Goal: Task Accomplishment & Management: Use online tool/utility

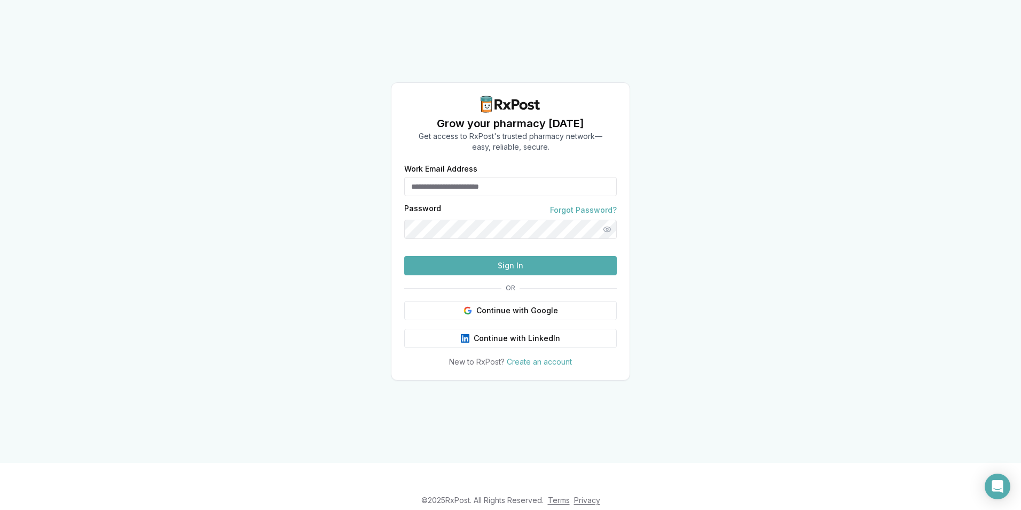
drag, startPoint x: 511, startPoint y: 171, endPoint x: 511, endPoint y: 177, distance: 5.9
click at [511, 177] on input "Work Email Address" at bounding box center [510, 186] width 213 height 19
click at [491, 177] on input "Work Email Address" at bounding box center [510, 186] width 213 height 19
click at [493, 177] on input "Work Email Address" at bounding box center [510, 186] width 213 height 19
type input "**********"
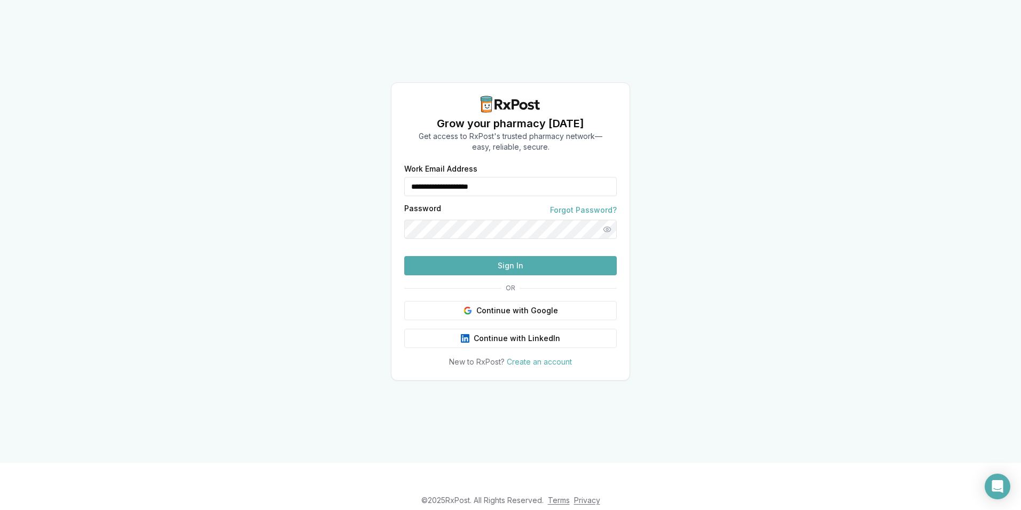
click at [533, 275] on button "Sign In" at bounding box center [510, 265] width 213 height 19
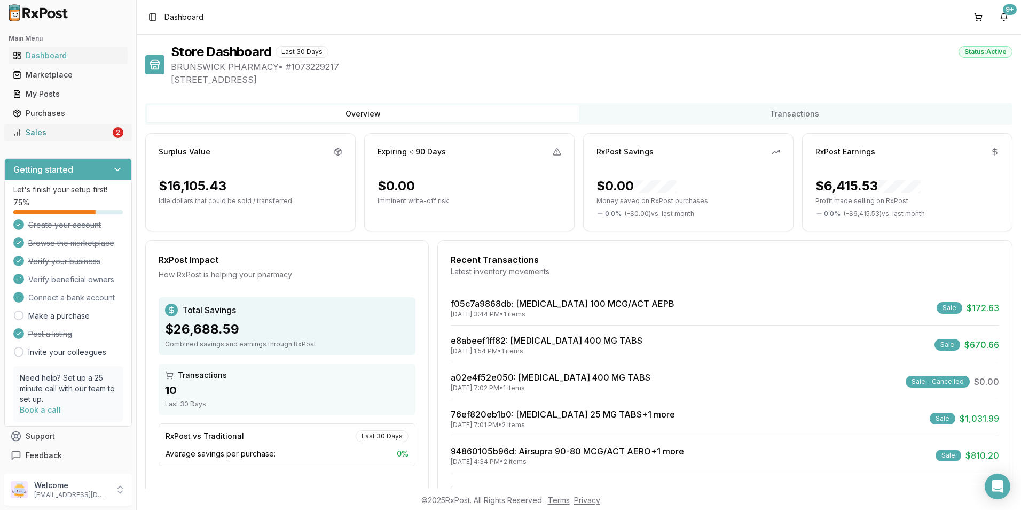
click at [47, 129] on div "Sales" at bounding box center [62, 132] width 98 height 11
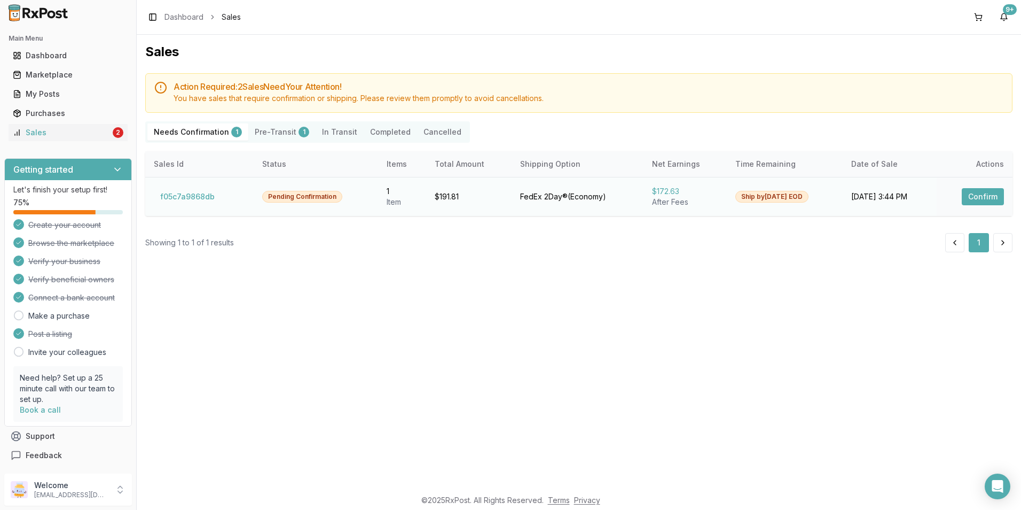
click at [976, 194] on button "Confirm" at bounding box center [983, 196] width 42 height 17
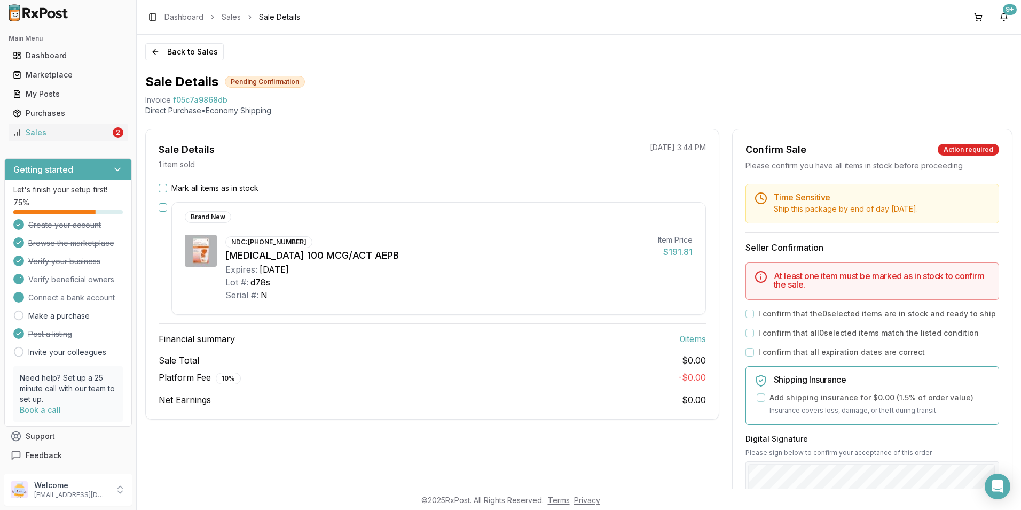
click at [167, 189] on button "Mark all items as in stock" at bounding box center [163, 188] width 9 height 9
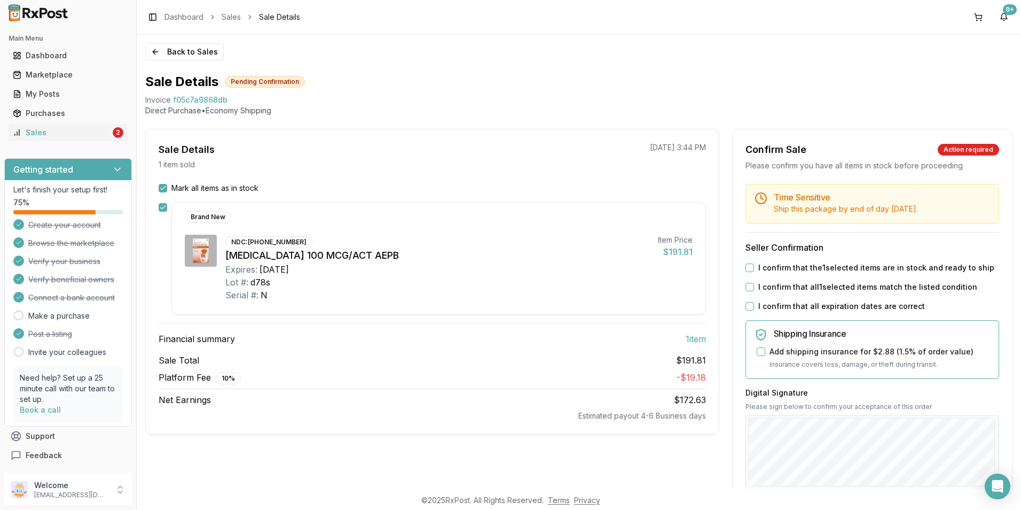
click at [746, 268] on button "I confirm that the 1 selected items are in stock and ready to ship" at bounding box center [750, 267] width 9 height 9
drag, startPoint x: 749, startPoint y: 290, endPoint x: 745, endPoint y: 299, distance: 10.3
click at [748, 290] on button "I confirm that all 1 selected items match the listed condition" at bounding box center [750, 287] width 9 height 9
click at [746, 309] on button "I confirm that all expiration dates are correct" at bounding box center [750, 306] width 9 height 9
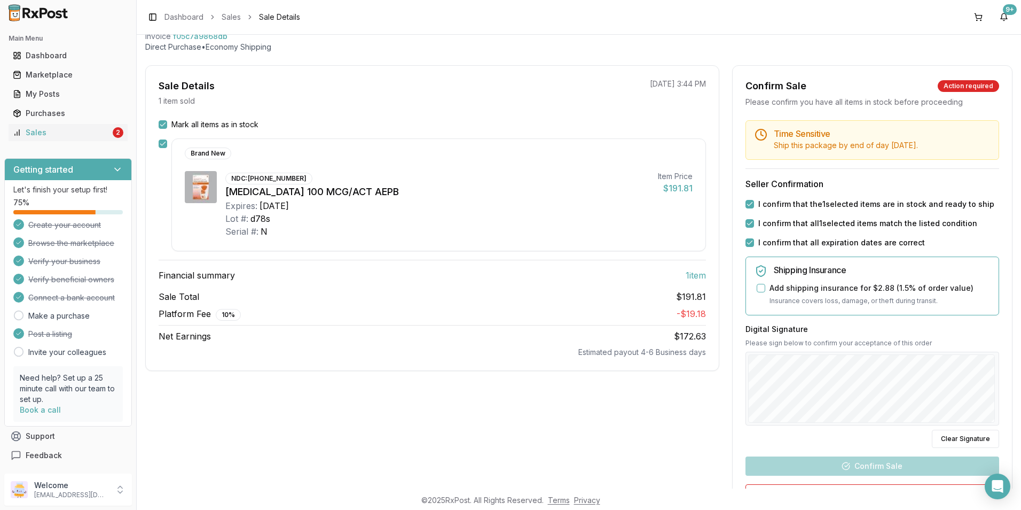
scroll to position [160, 0]
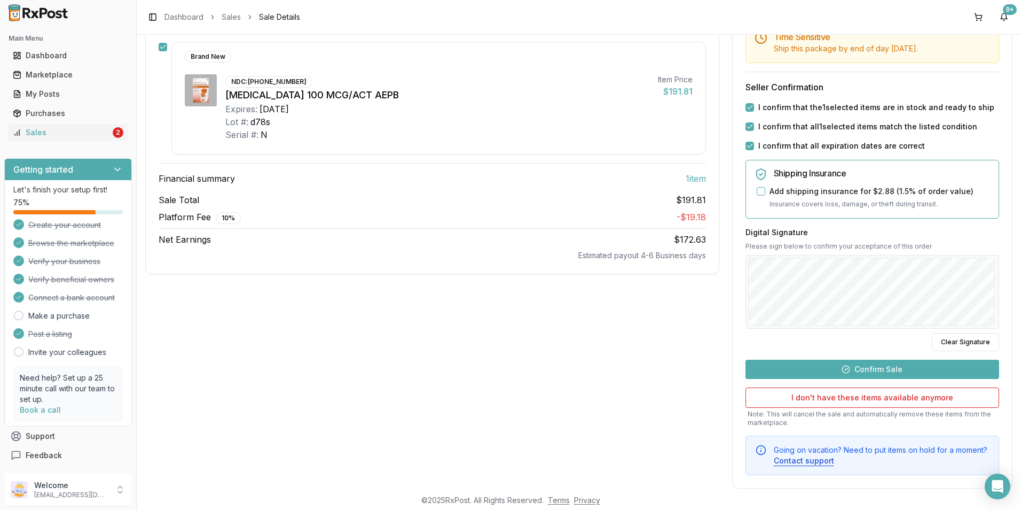
click at [882, 367] on button "Confirm Sale" at bounding box center [873, 368] width 254 height 19
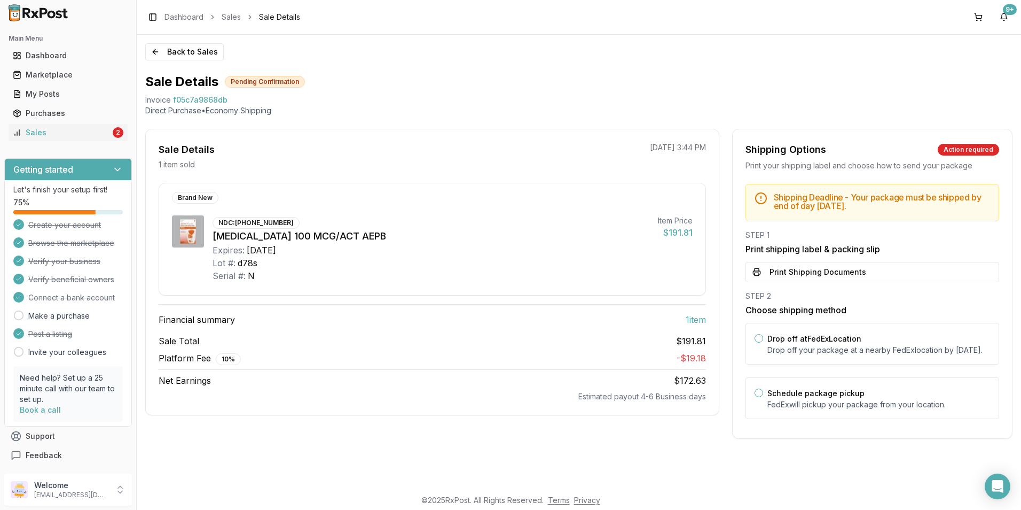
click at [841, 269] on button "Print Shipping Documents" at bounding box center [873, 272] width 254 height 20
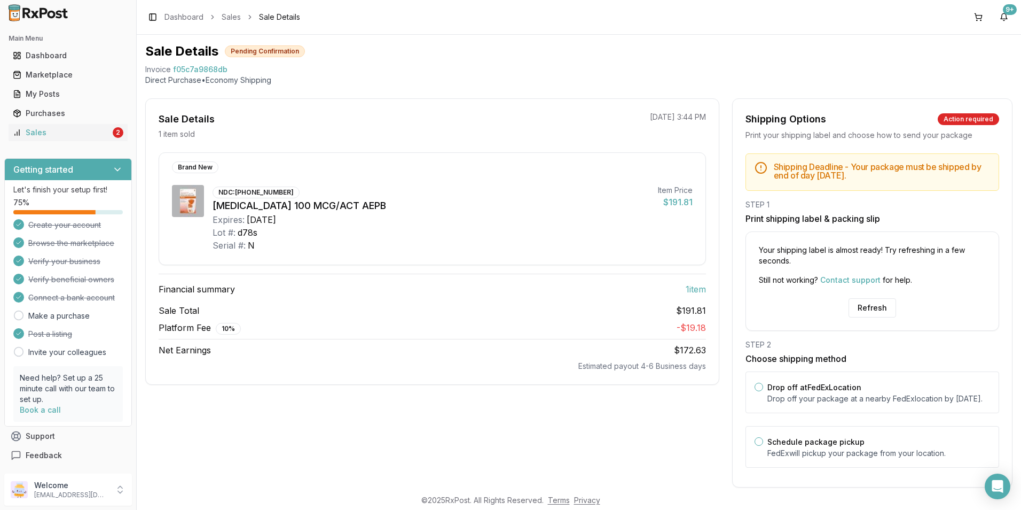
scroll to position [57, 0]
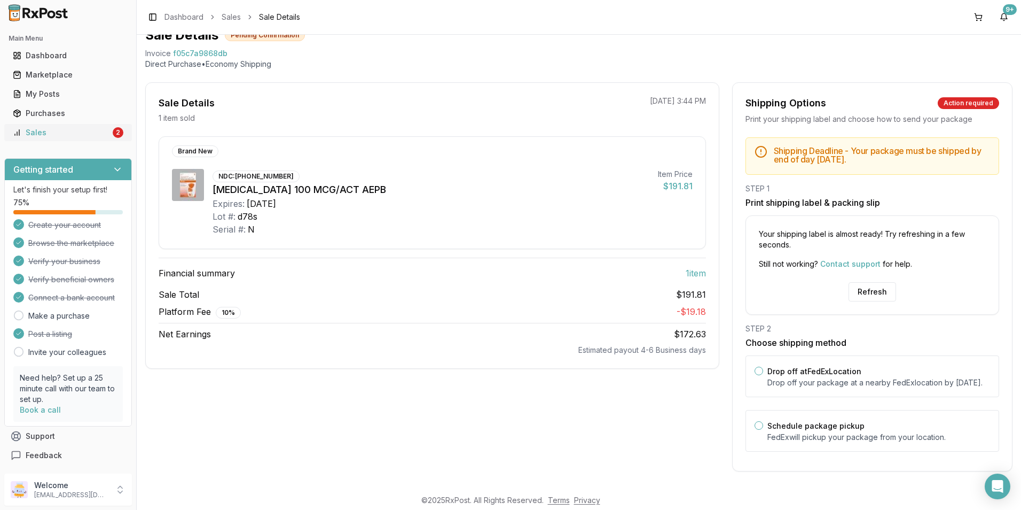
click at [54, 138] on link "Sales 2" at bounding box center [68, 132] width 119 height 19
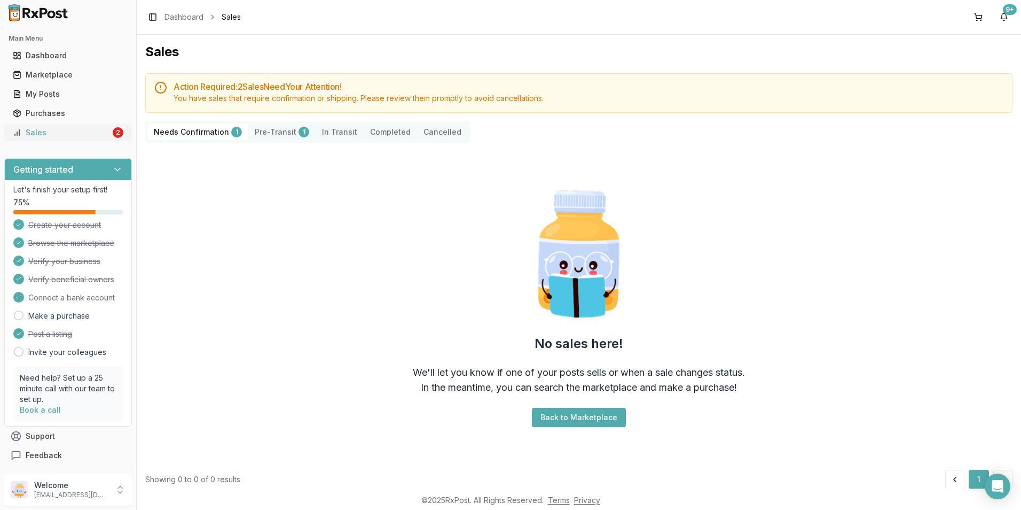
click at [88, 130] on div "Sales" at bounding box center [62, 132] width 98 height 11
click at [275, 127] on button "Pre-Transit 1" at bounding box center [281, 131] width 67 height 17
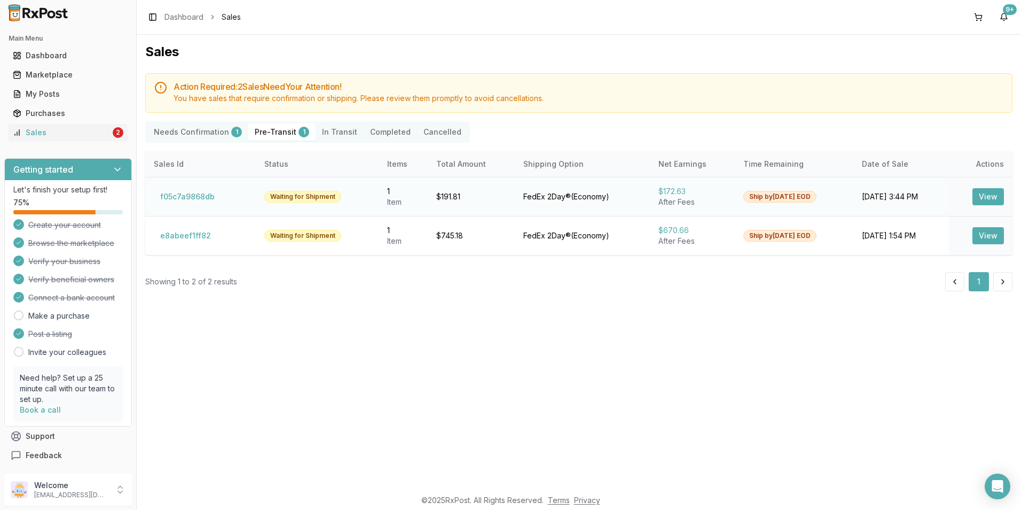
click at [989, 195] on button "View" at bounding box center [989, 196] width 32 height 17
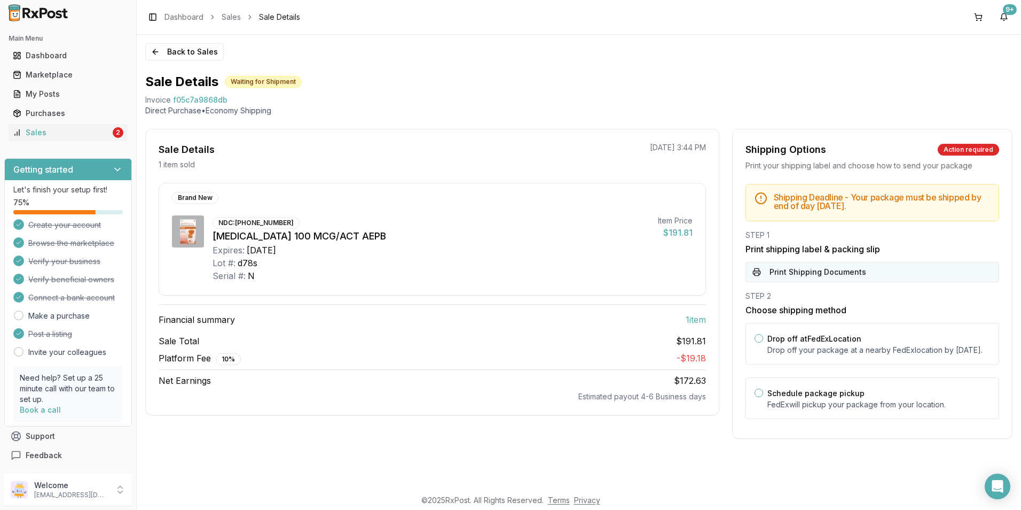
click at [828, 273] on button "Print Shipping Documents" at bounding box center [873, 272] width 254 height 20
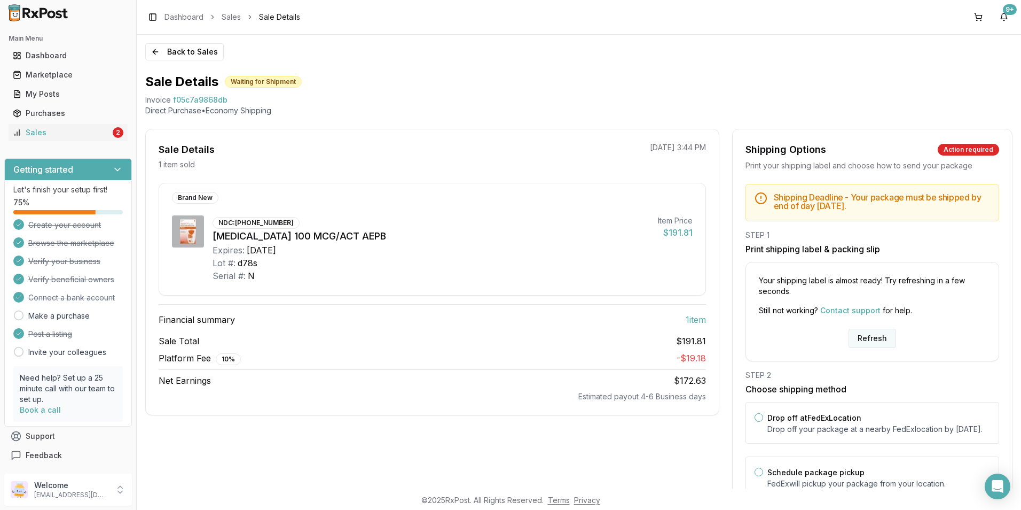
click at [870, 339] on button "Refresh" at bounding box center [873, 338] width 48 height 19
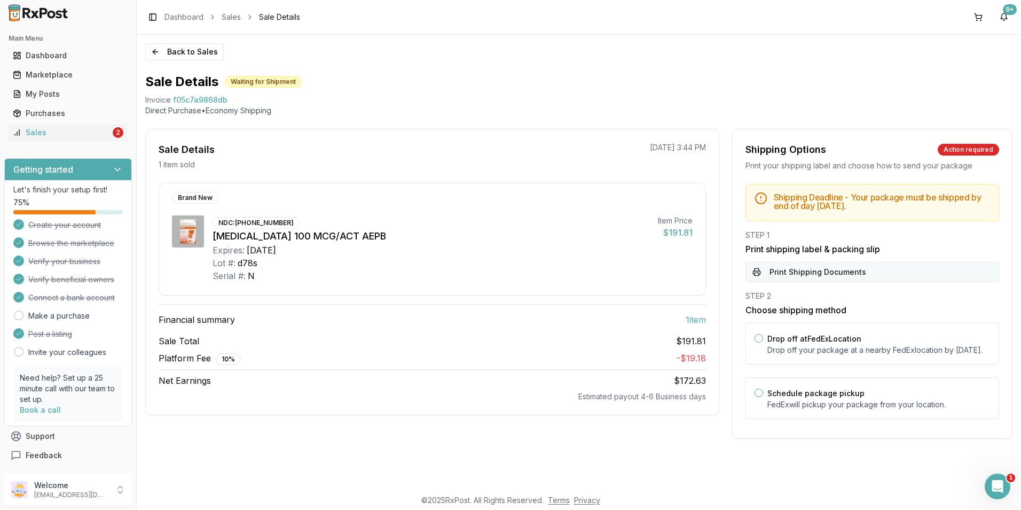
click at [786, 268] on button "Print Shipping Documents" at bounding box center [873, 272] width 254 height 20
click at [85, 492] on p "[EMAIL_ADDRESS][DOMAIN_NAME]" at bounding box center [71, 494] width 74 height 9
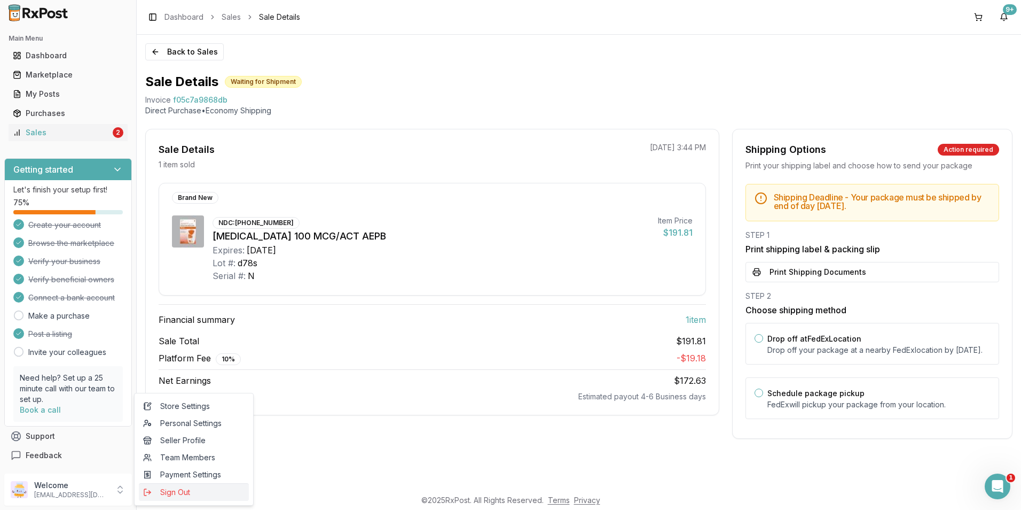
click at [163, 499] on button "Sign Out" at bounding box center [194, 492] width 110 height 18
